Goal: Transaction & Acquisition: Purchase product/service

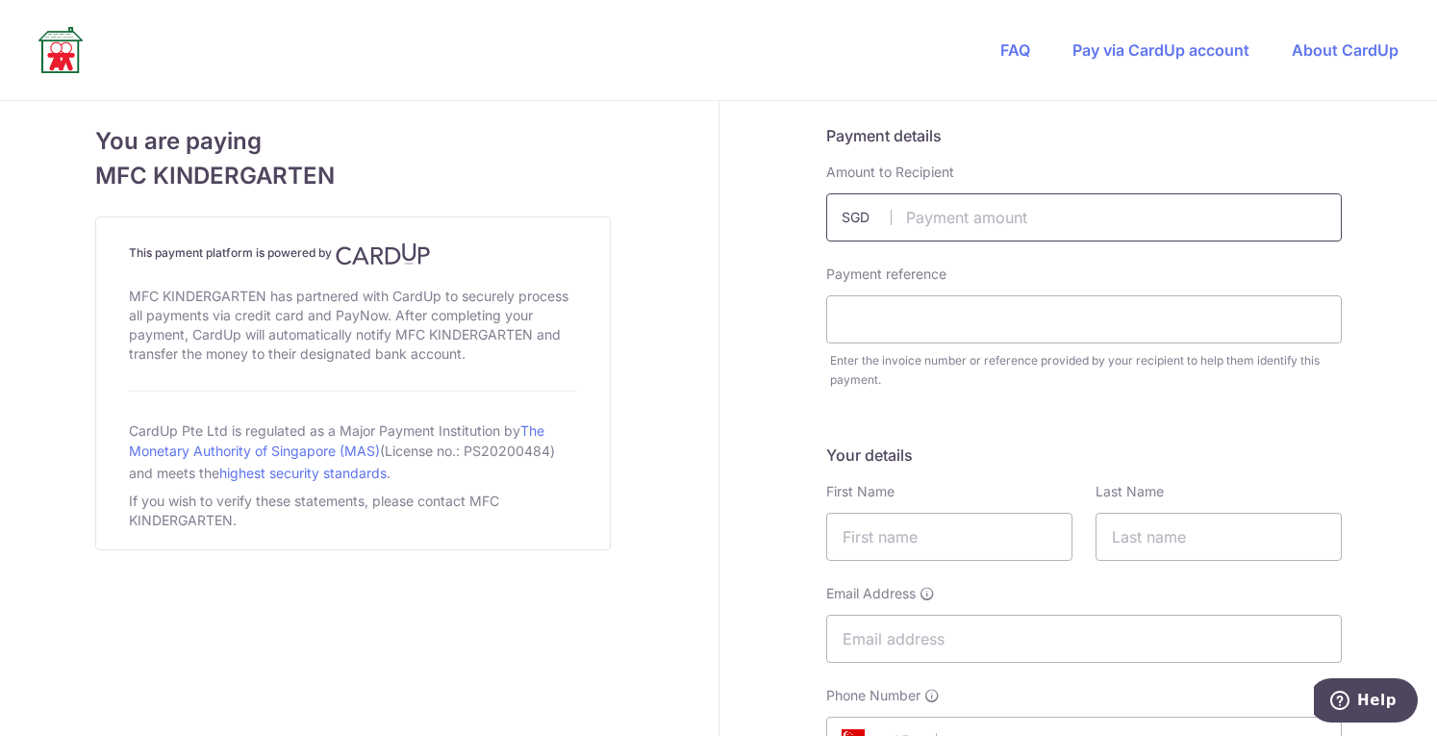
click at [988, 217] on input "text" at bounding box center [1083, 217] width 515 height 48
type input "2061.19"
click at [985, 325] on input "text" at bounding box center [1083, 319] width 515 height 48
type input "[PERSON_NAME]"
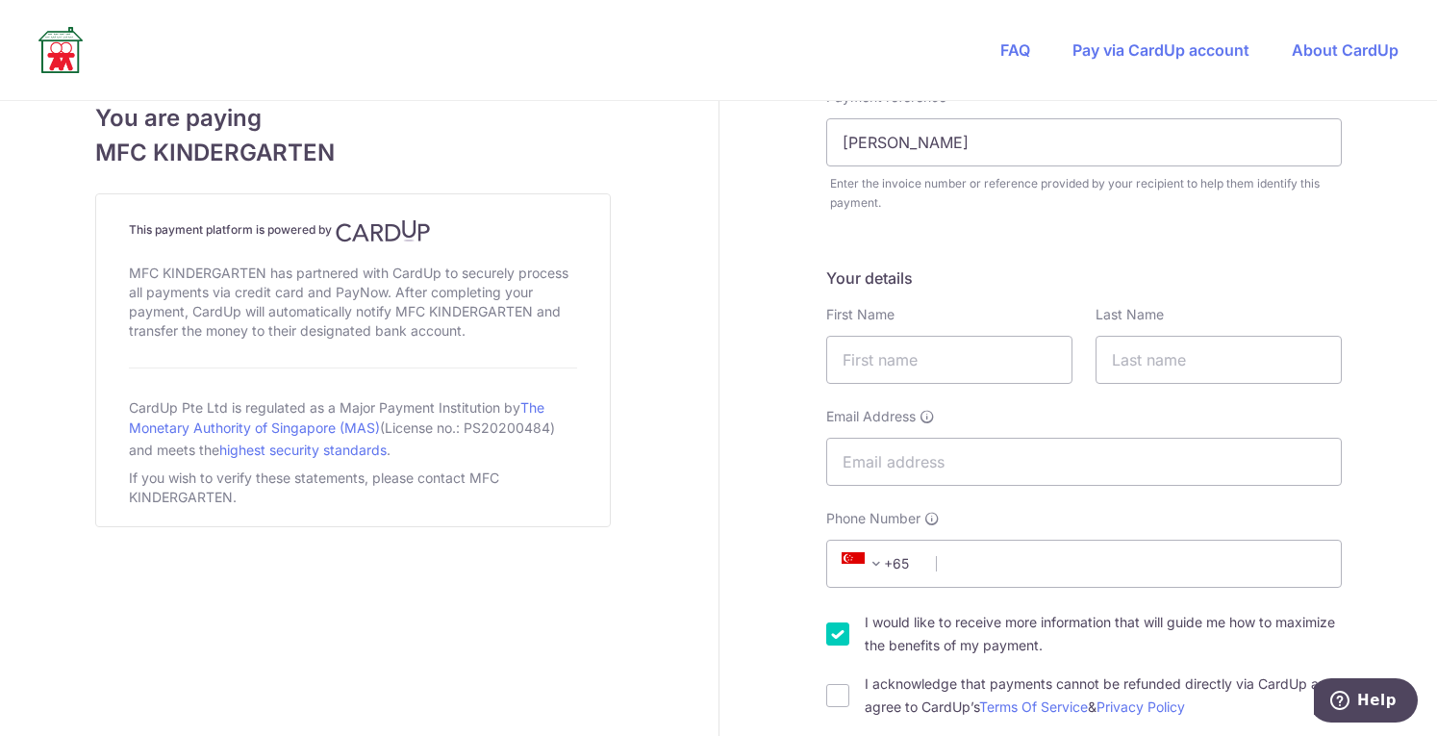
scroll to position [373, 0]
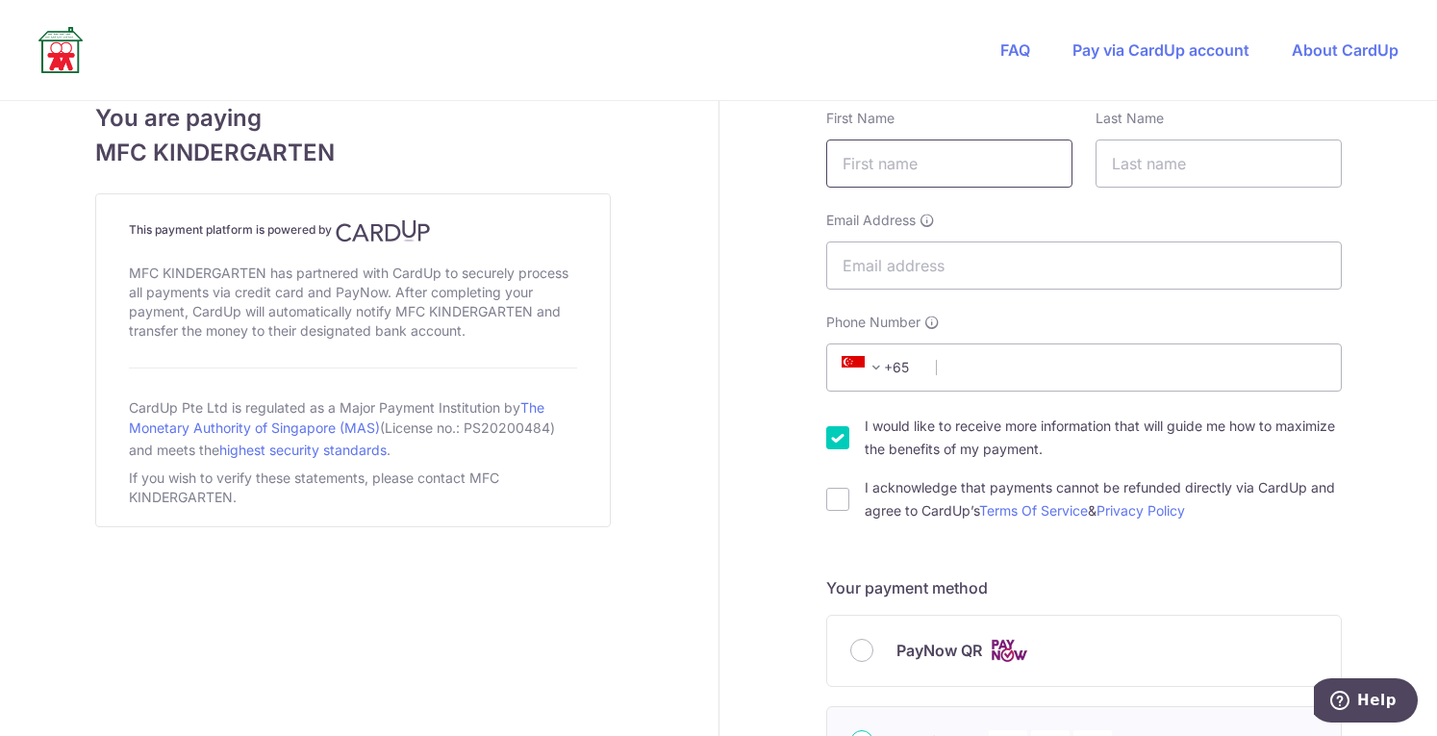
click at [902, 177] on input "text" at bounding box center [949, 163] width 246 height 48
type input "[PERSON_NAME]"
type input "Jani"
type input "[EMAIL_ADDRESS][DOMAIN_NAME]"
select select "65"
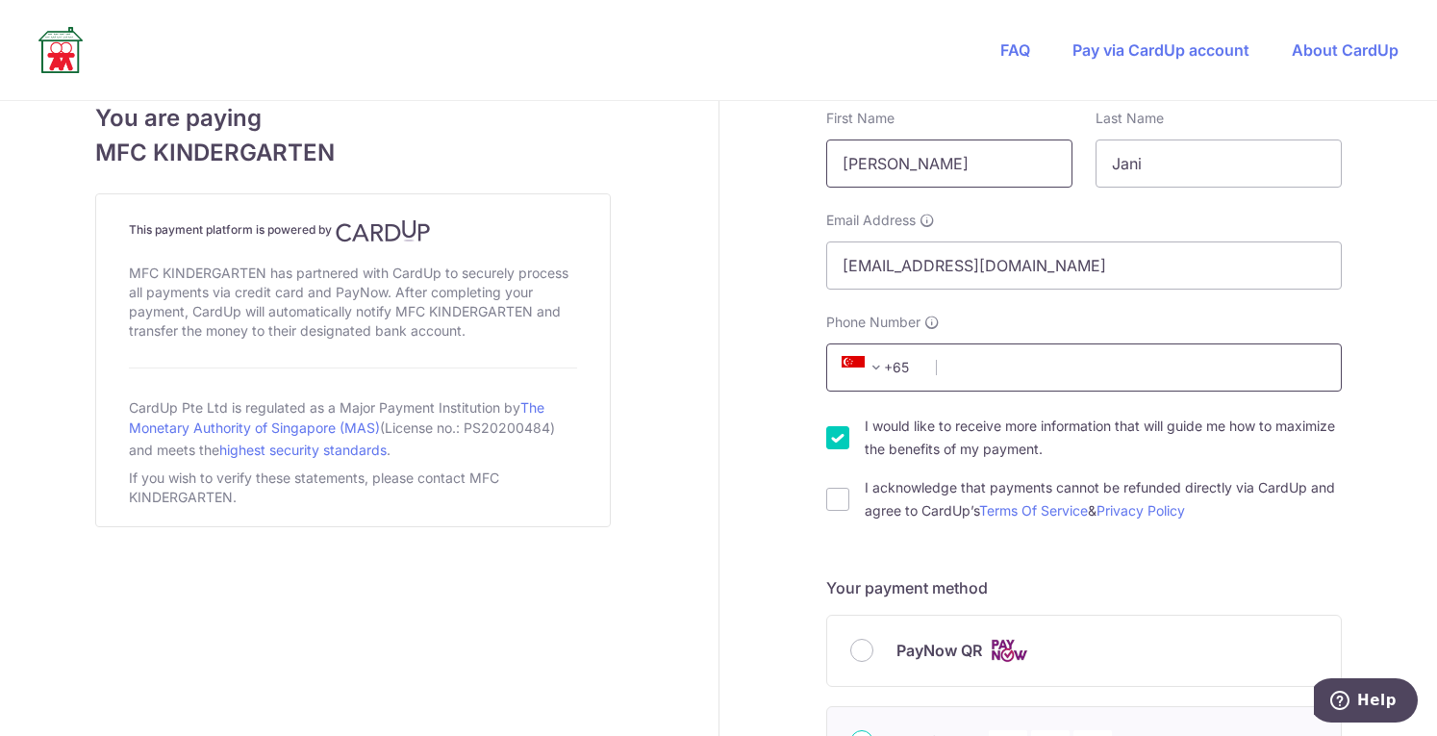
type input "81896755"
type input "298189"
type input "[STREET_ADDRESS]"
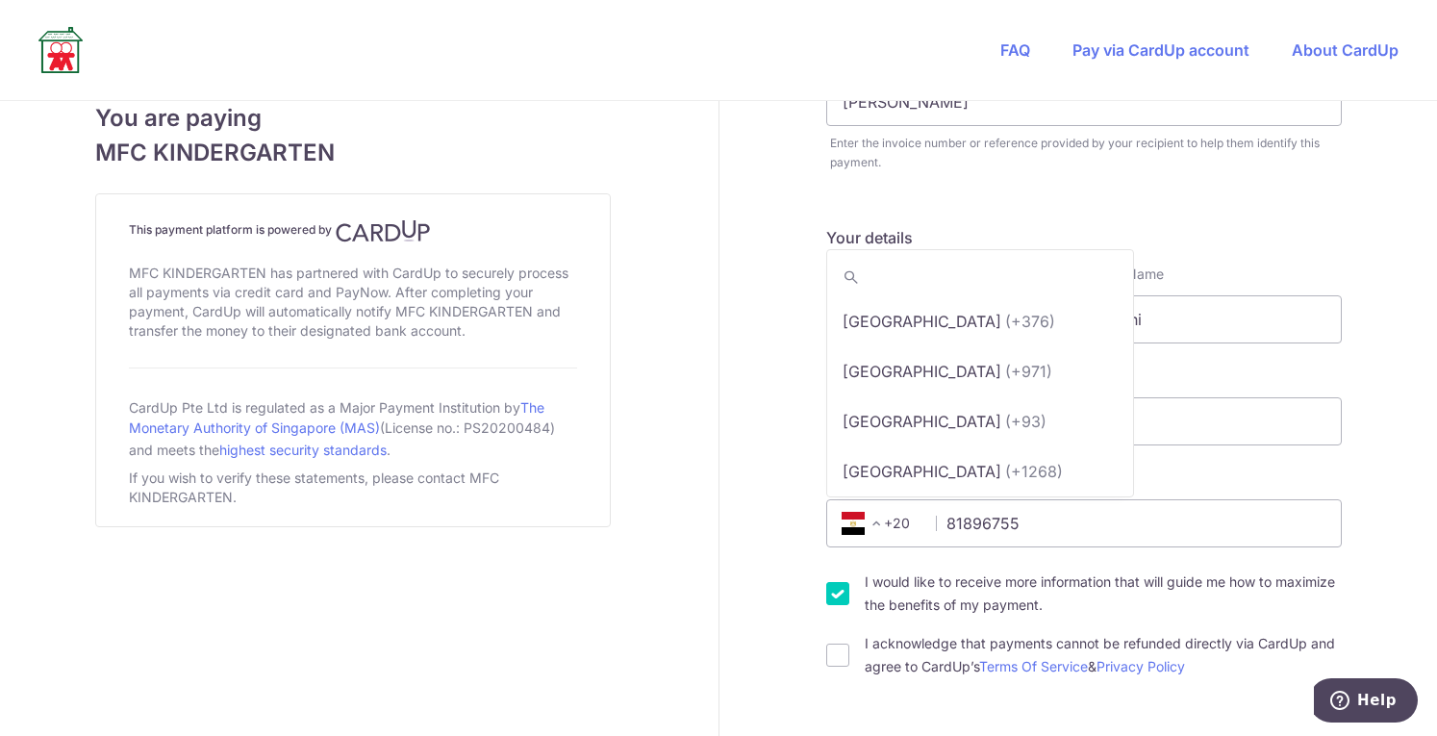
scroll to position [3146, 0]
click at [870, 520] on span at bounding box center [875, 523] width 23 height 23
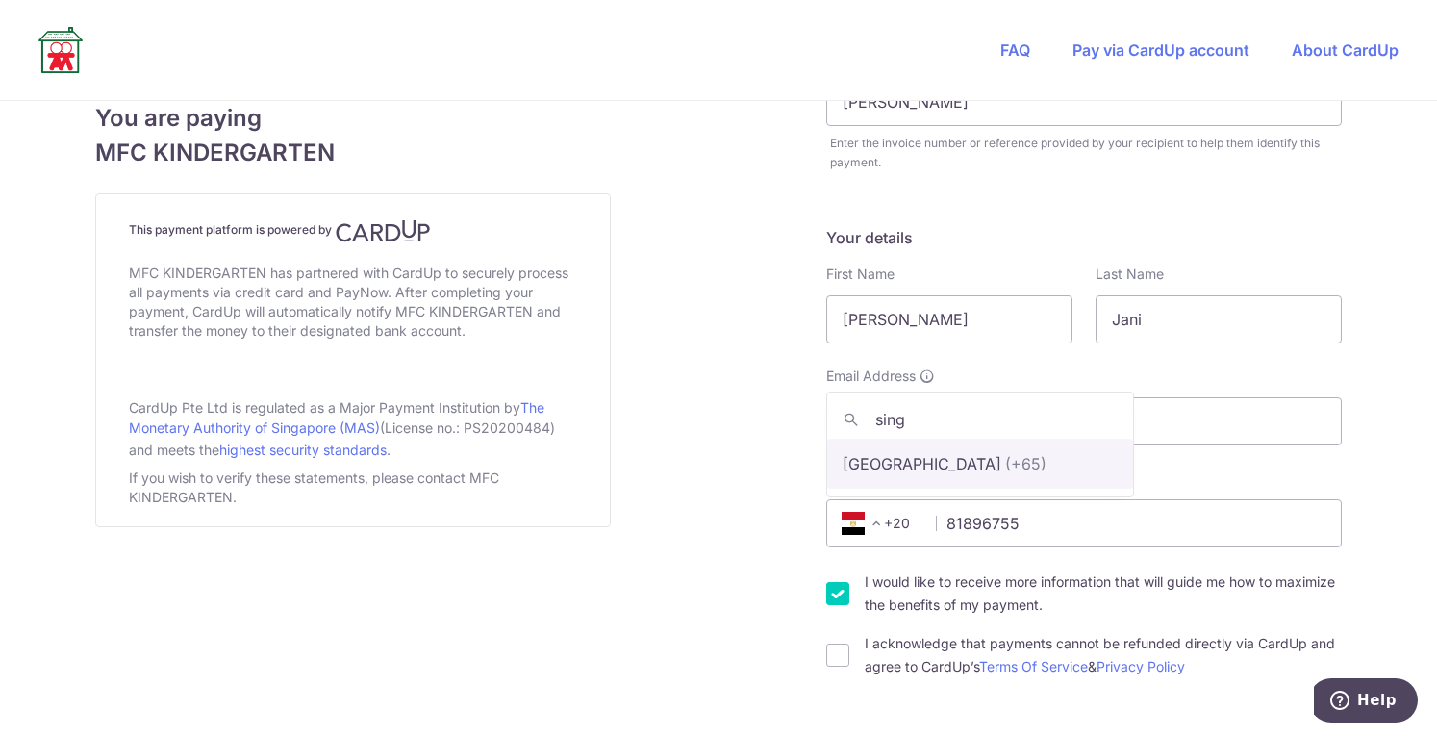
type input "sing"
select select "199"
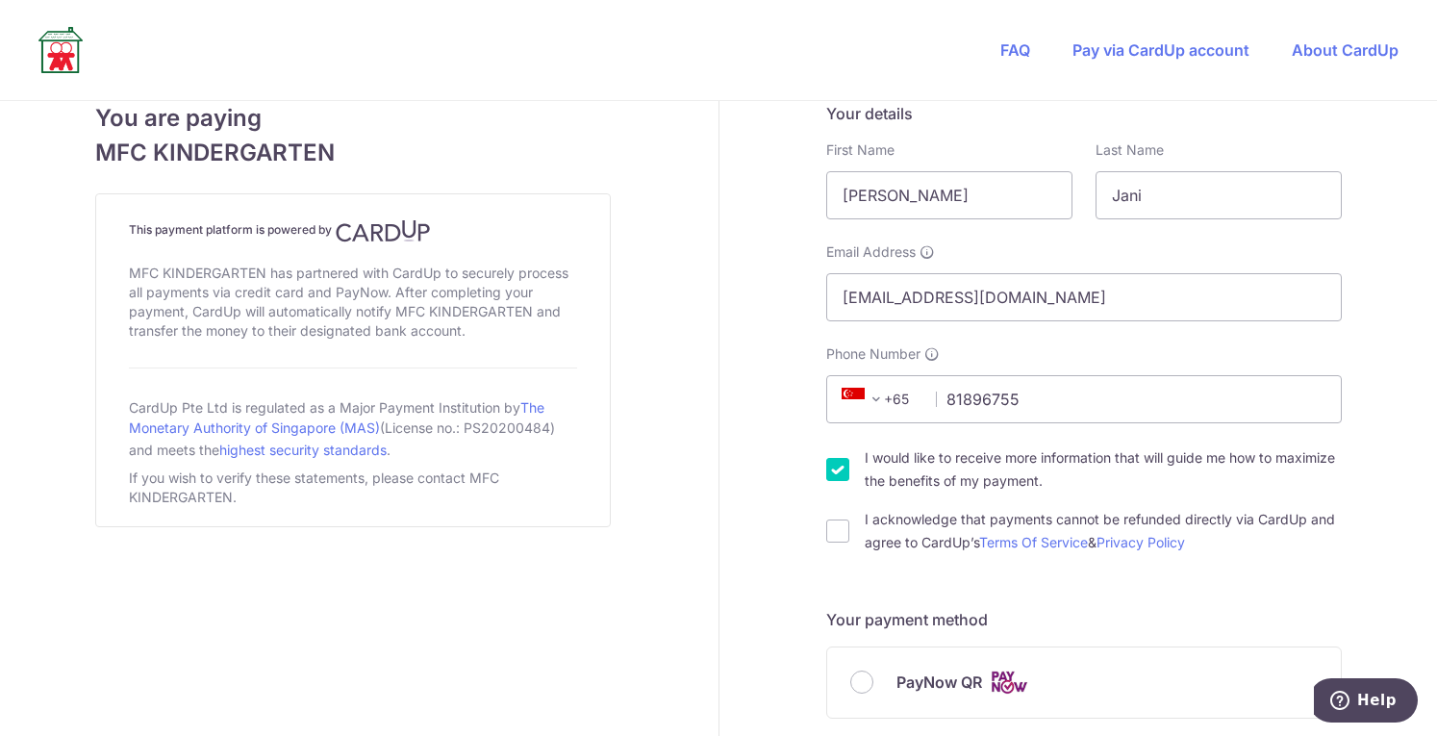
scroll to position [343, 0]
click at [830, 532] on input "I acknowledge that payments cannot be refunded directly via CardUp and agree to…" at bounding box center [837, 528] width 23 height 23
checkbox input "true"
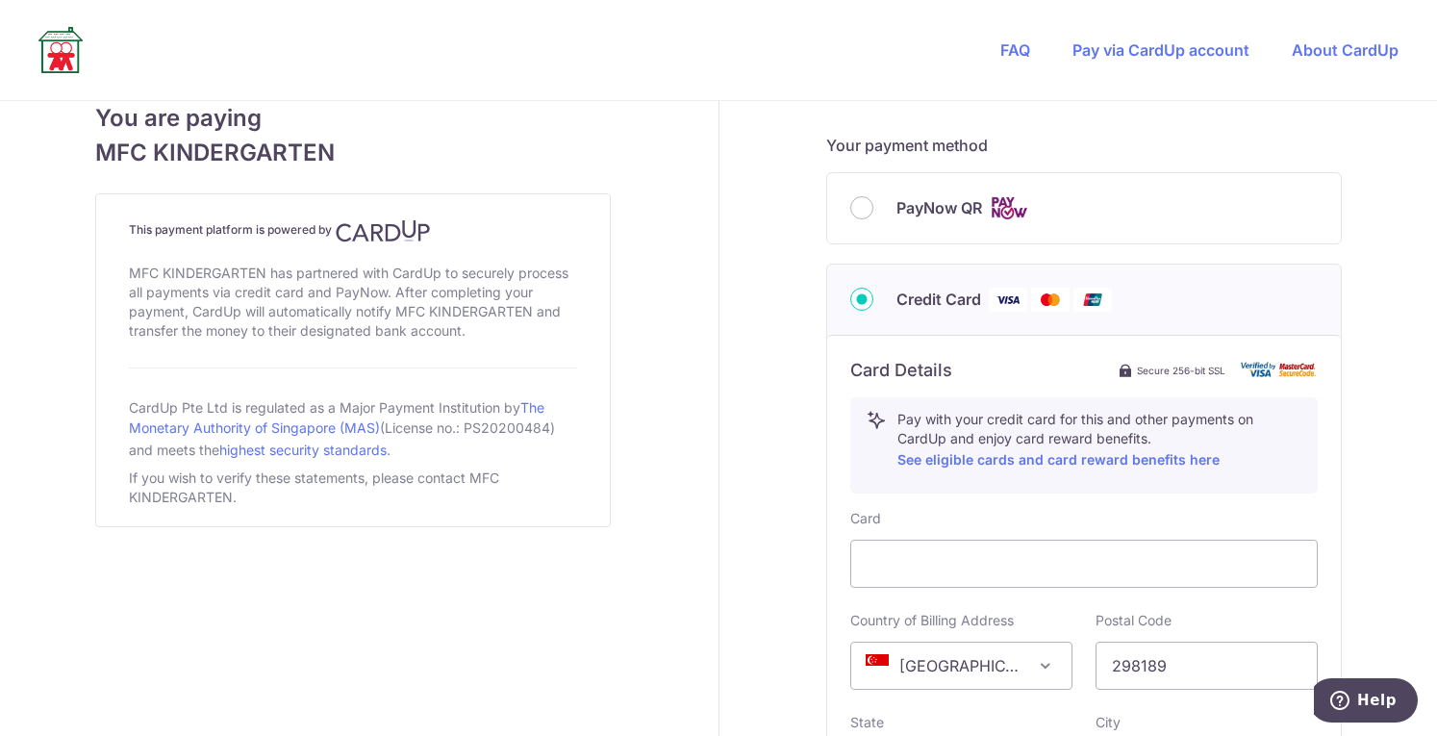
scroll to position [869, 0]
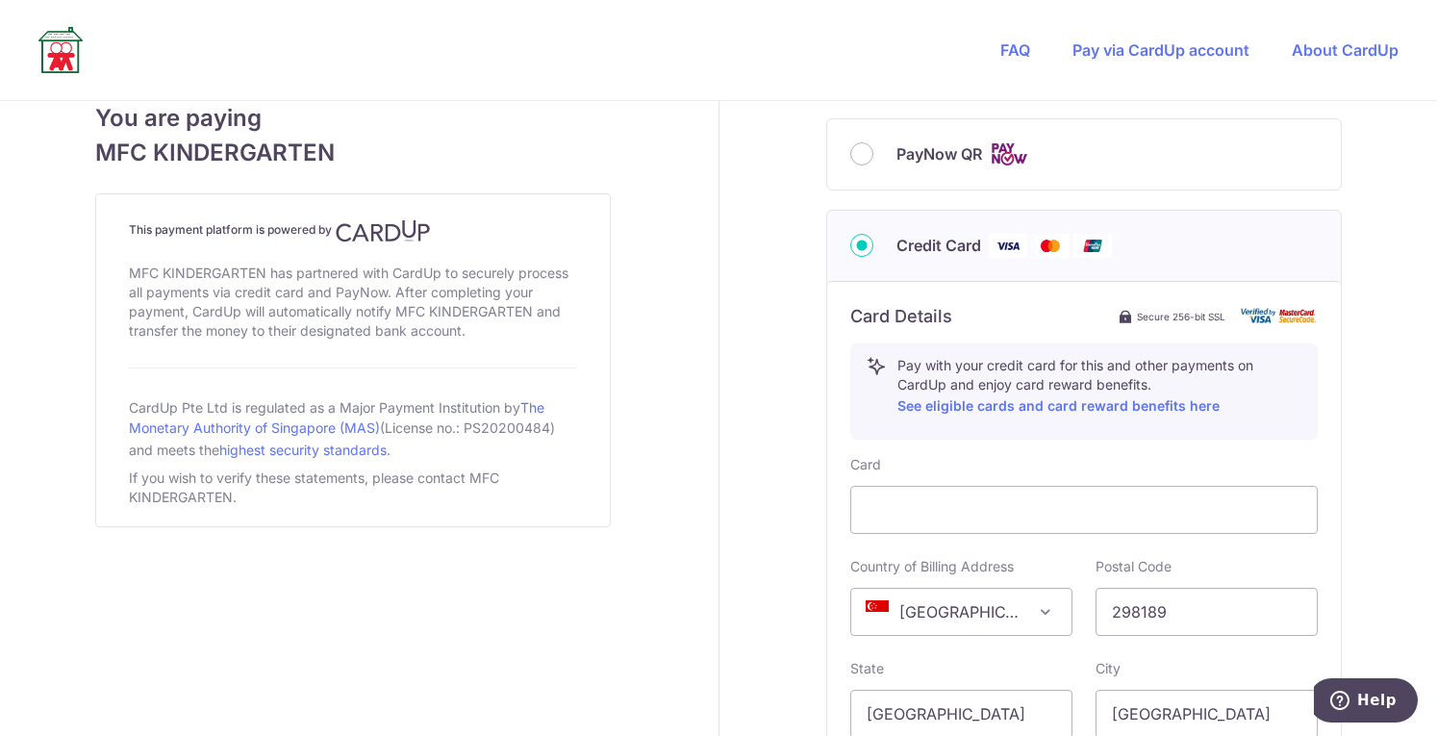
click at [860, 163] on input "PayNow QR" at bounding box center [861, 153] width 23 height 23
radio input "true"
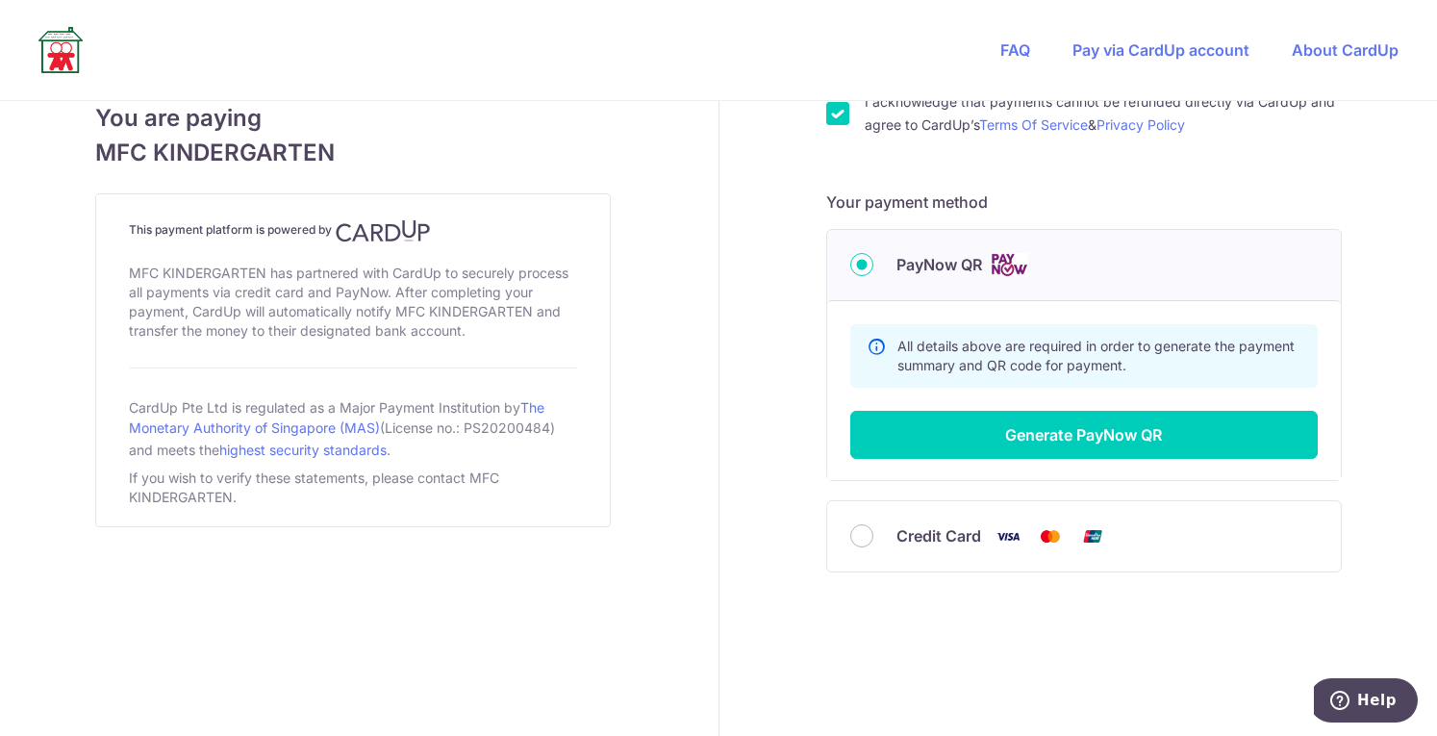
scroll to position [757, 0]
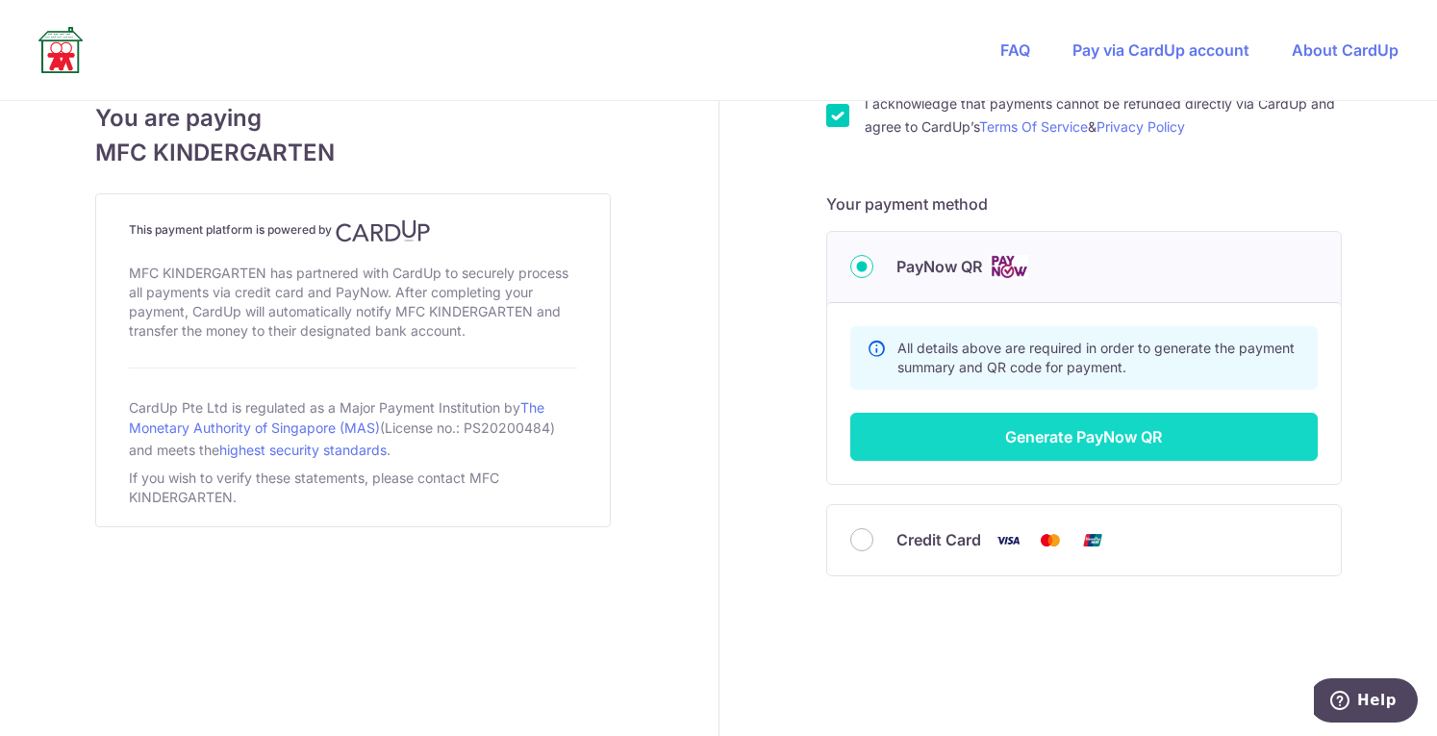
click at [1115, 432] on button "Generate PayNow QR" at bounding box center [1083, 437] width 467 height 48
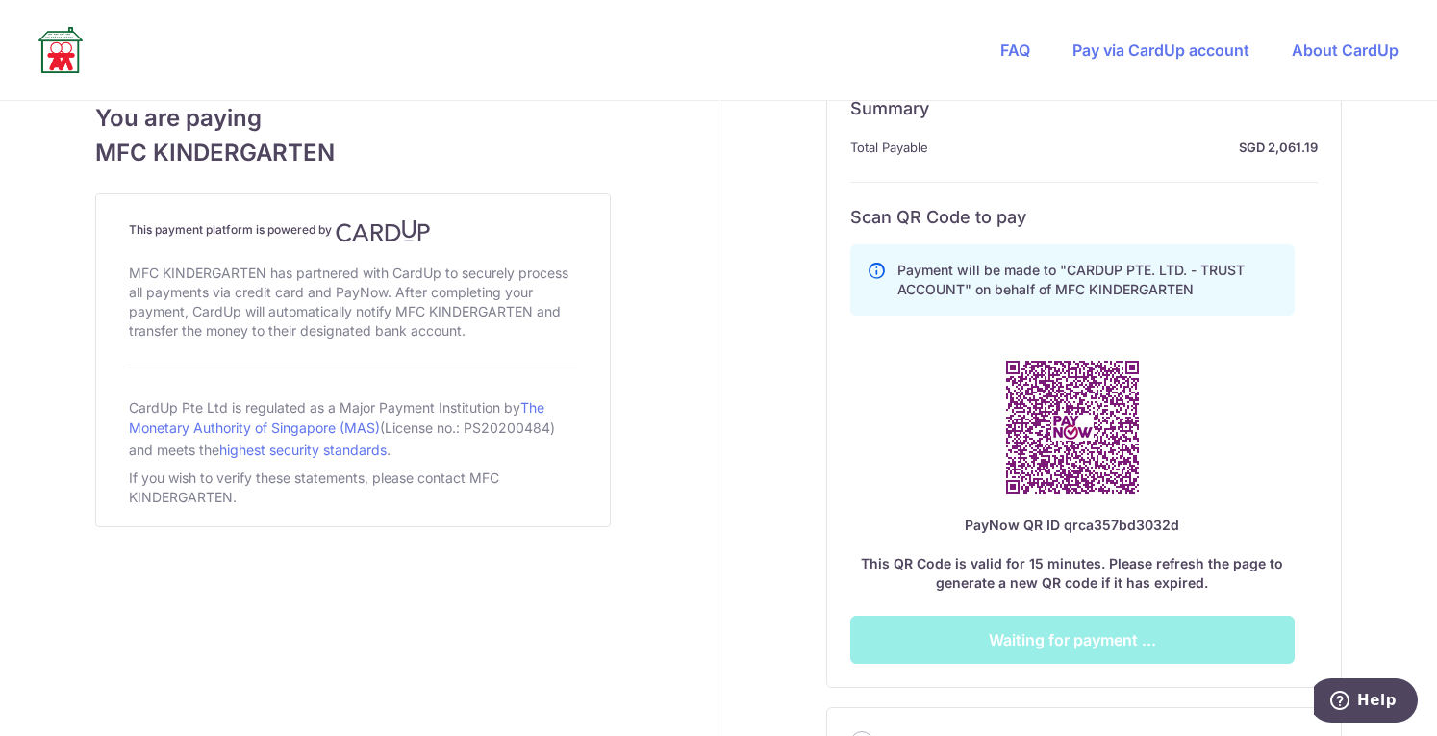
scroll to position [988, 0]
